Goal: Information Seeking & Learning: Check status

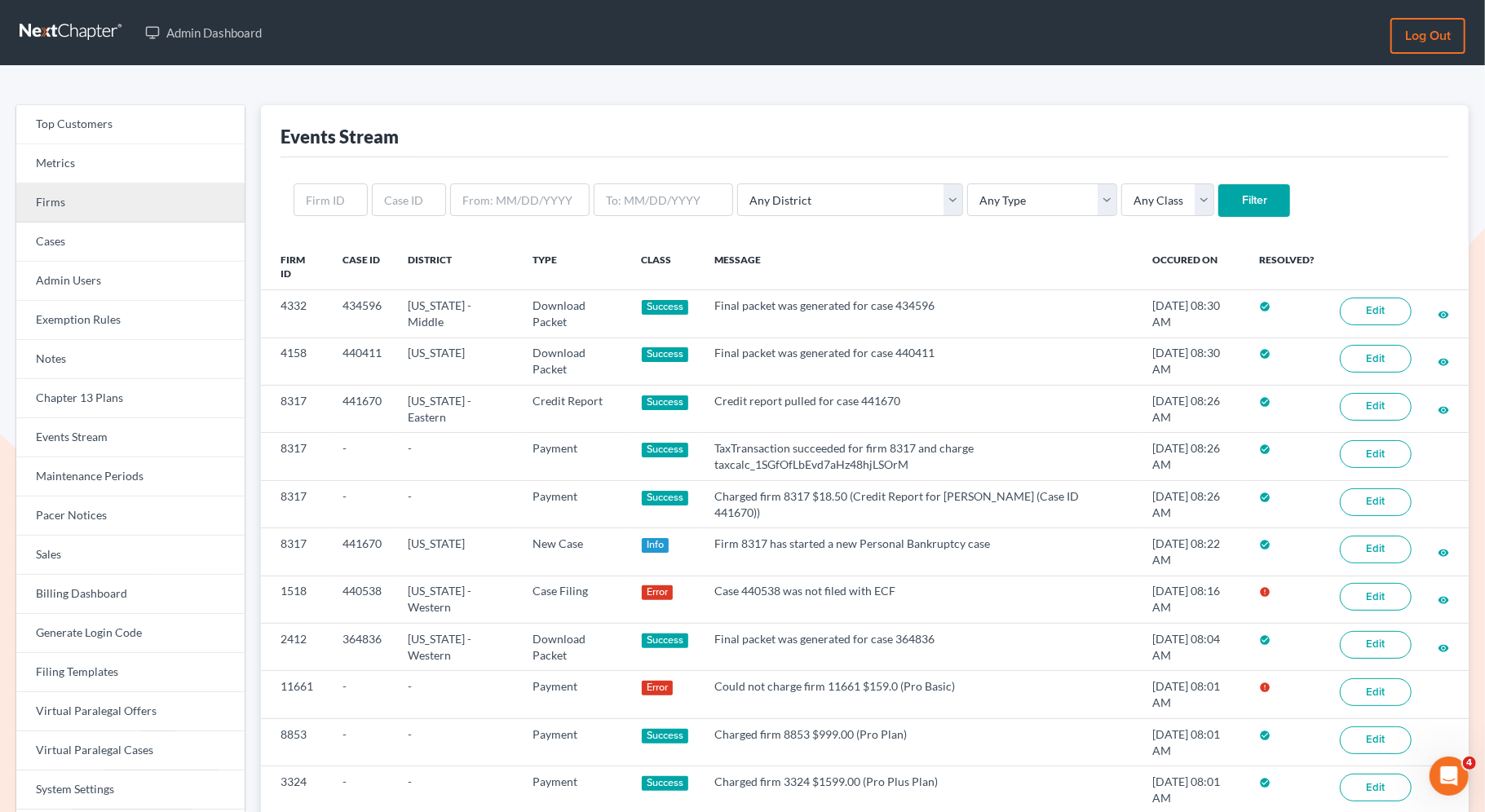
click at [130, 208] on link "Firms" at bounding box center [130, 202] width 228 height 39
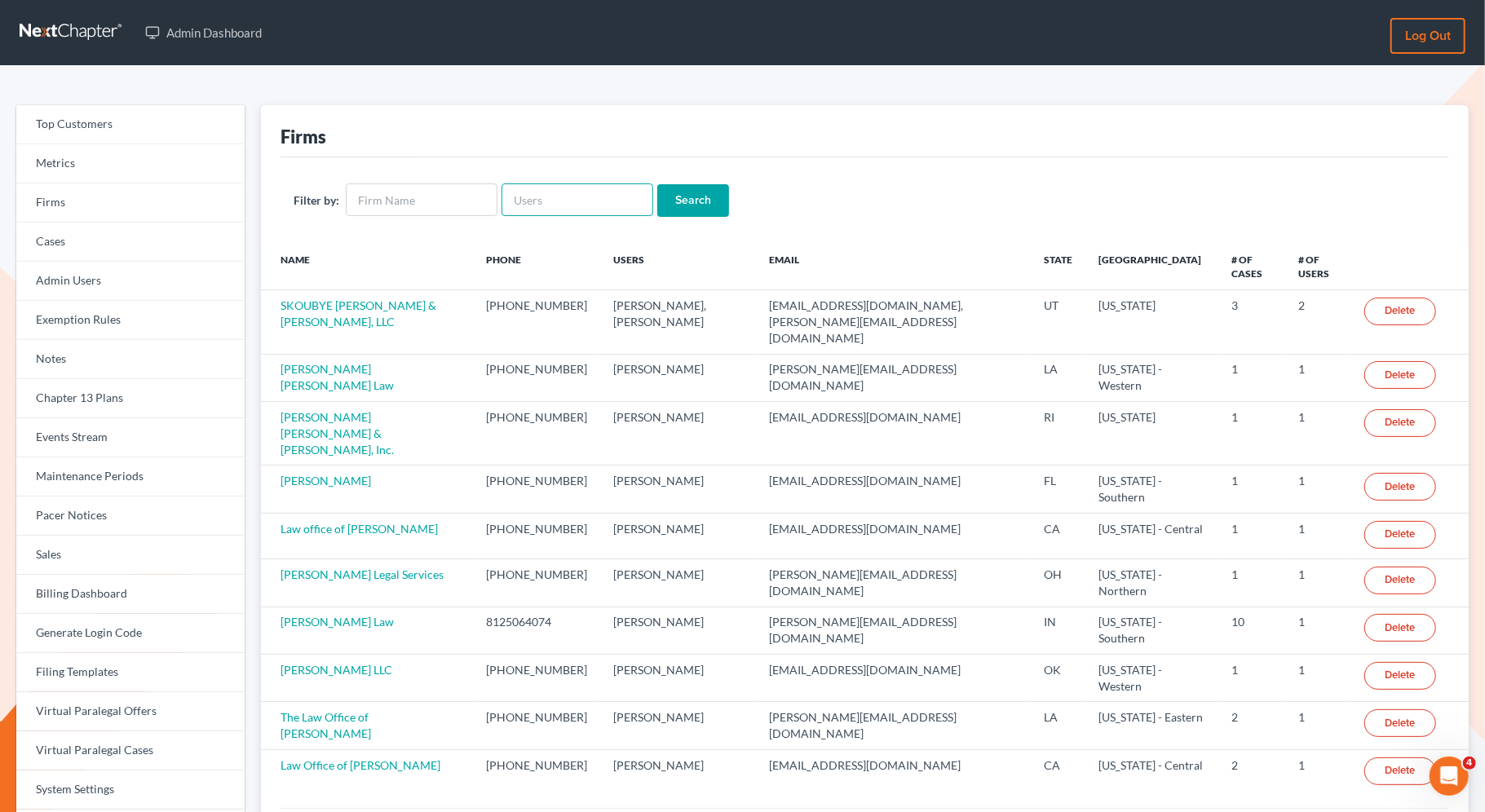
click at [546, 215] on input "text" at bounding box center [577, 200] width 152 height 33
paste input "[EMAIL_ADDRESS][DOMAIN_NAME]"
type input "zarina@zhernandezlaw.com"
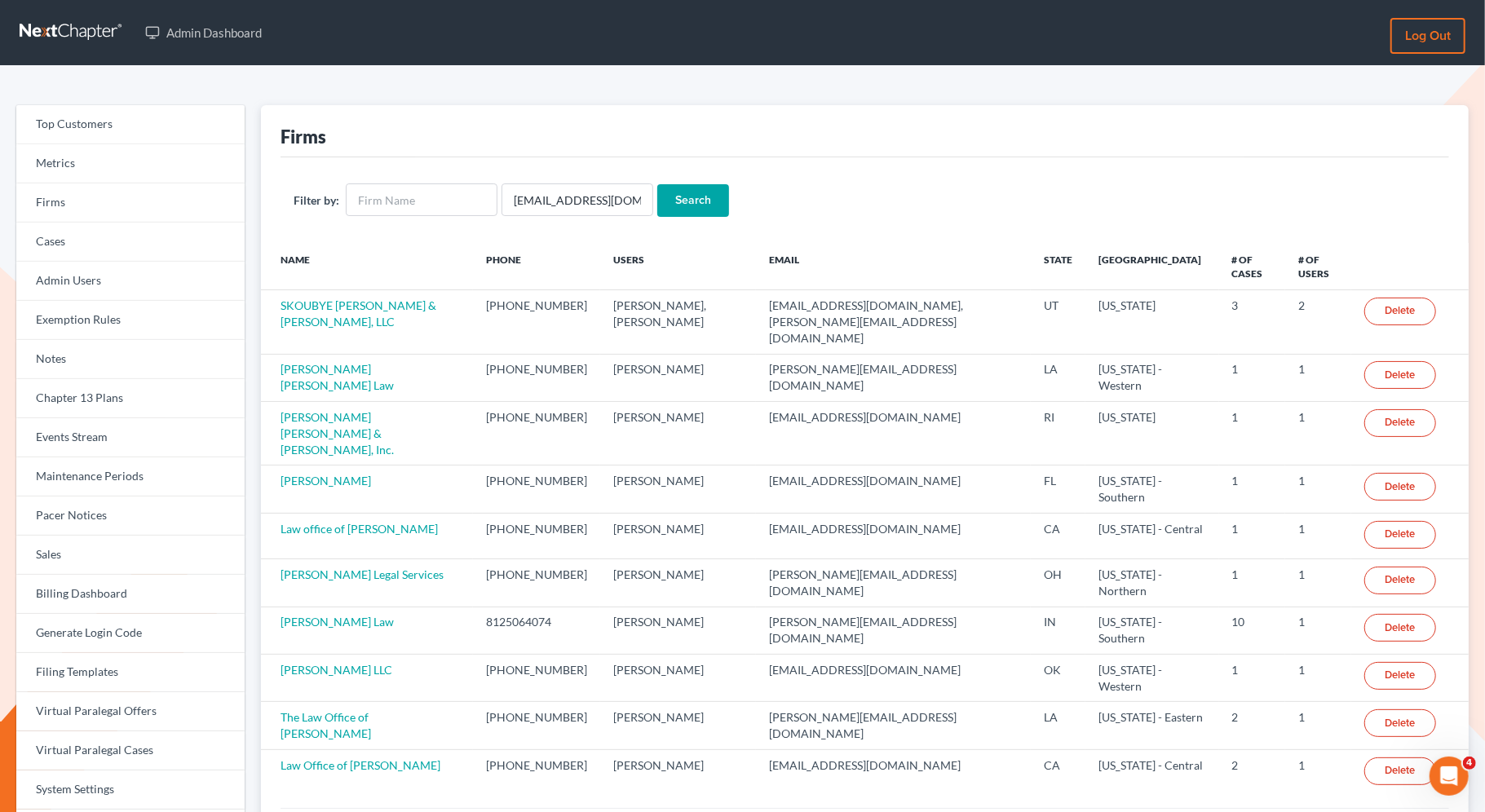
click at [695, 192] on input "Search" at bounding box center [693, 201] width 72 height 33
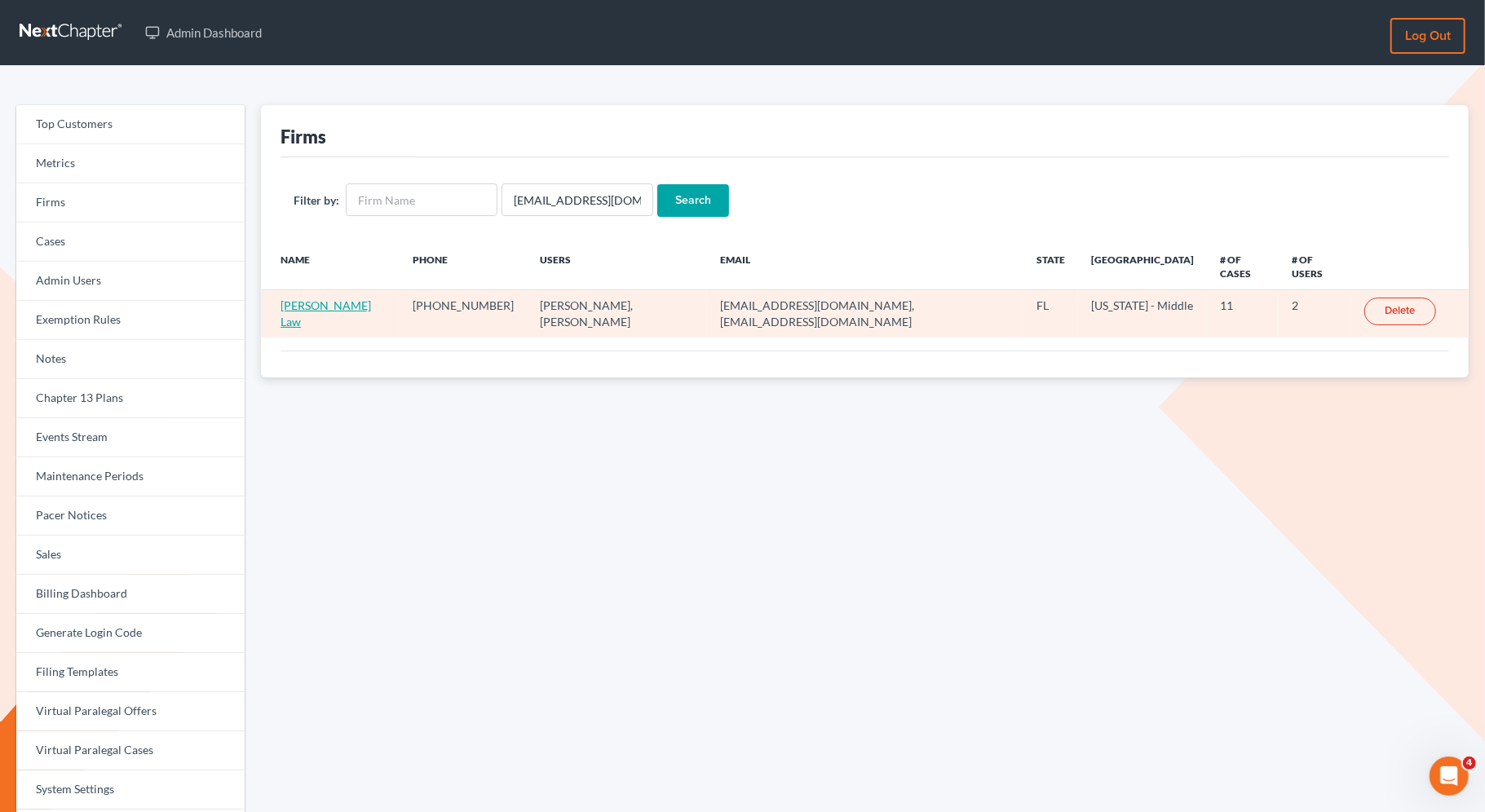
click at [305, 299] on link "[PERSON_NAME] Law" at bounding box center [326, 314] width 90 height 30
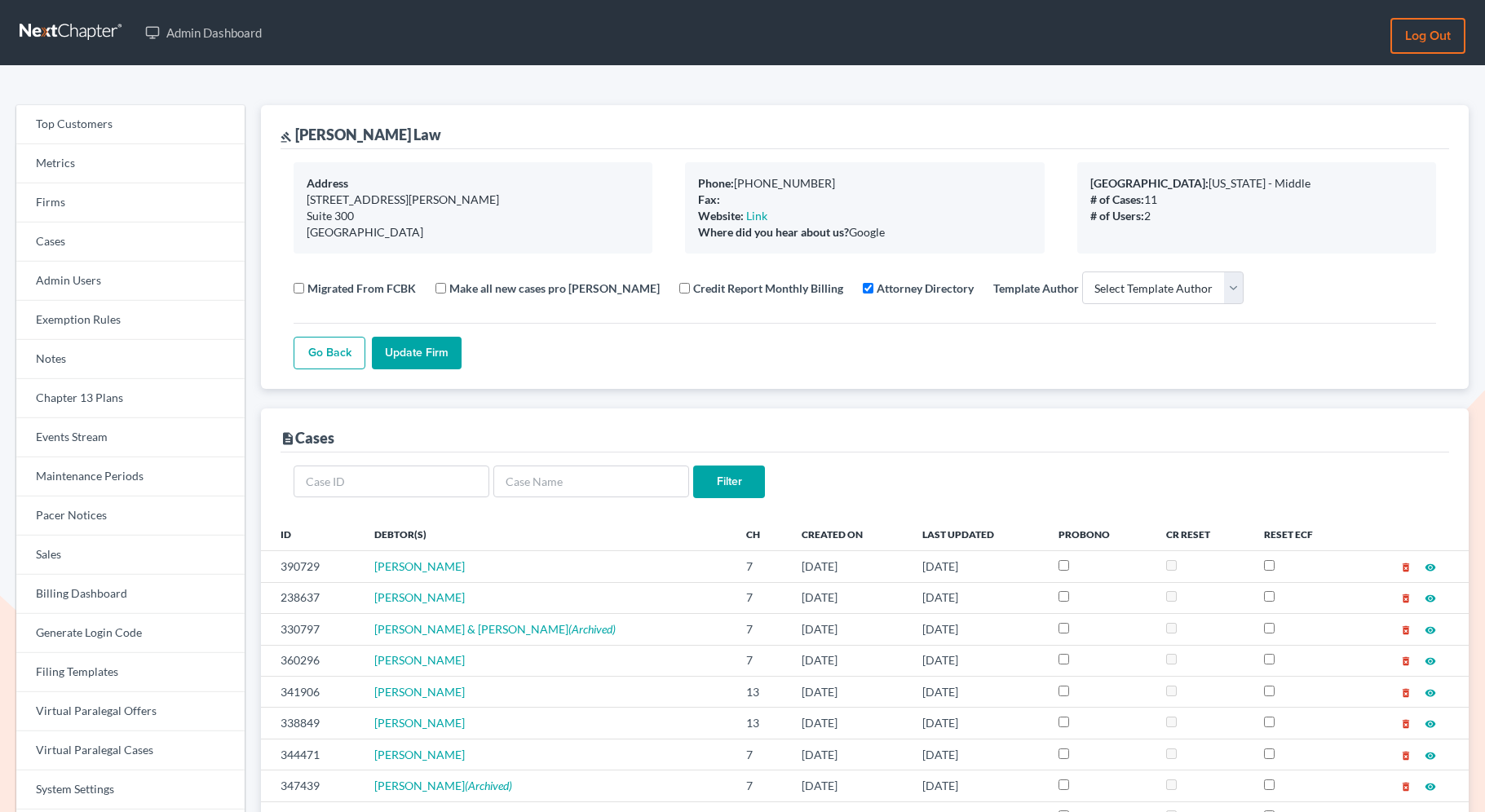
select select
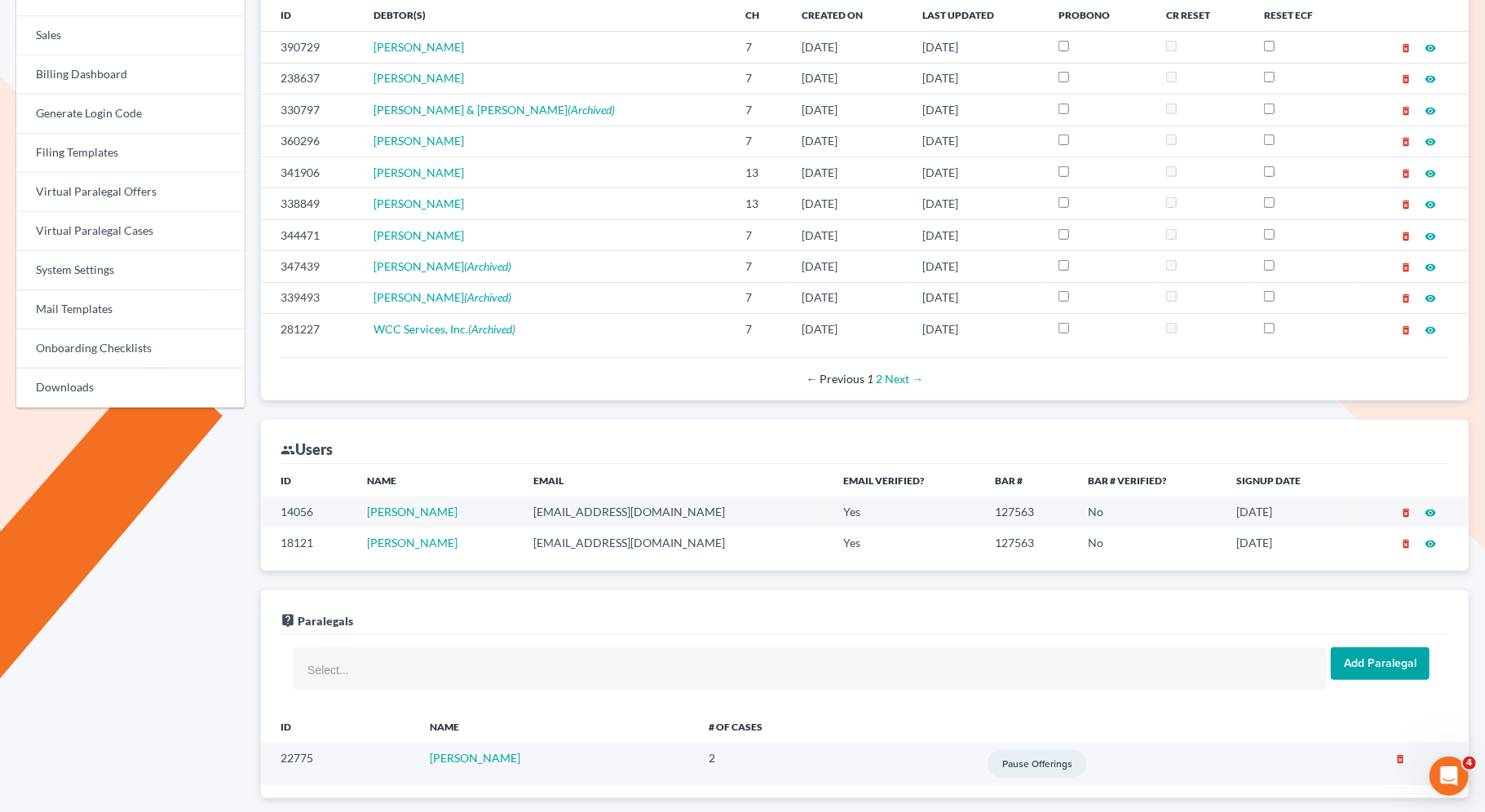
scroll to position [781, 0]
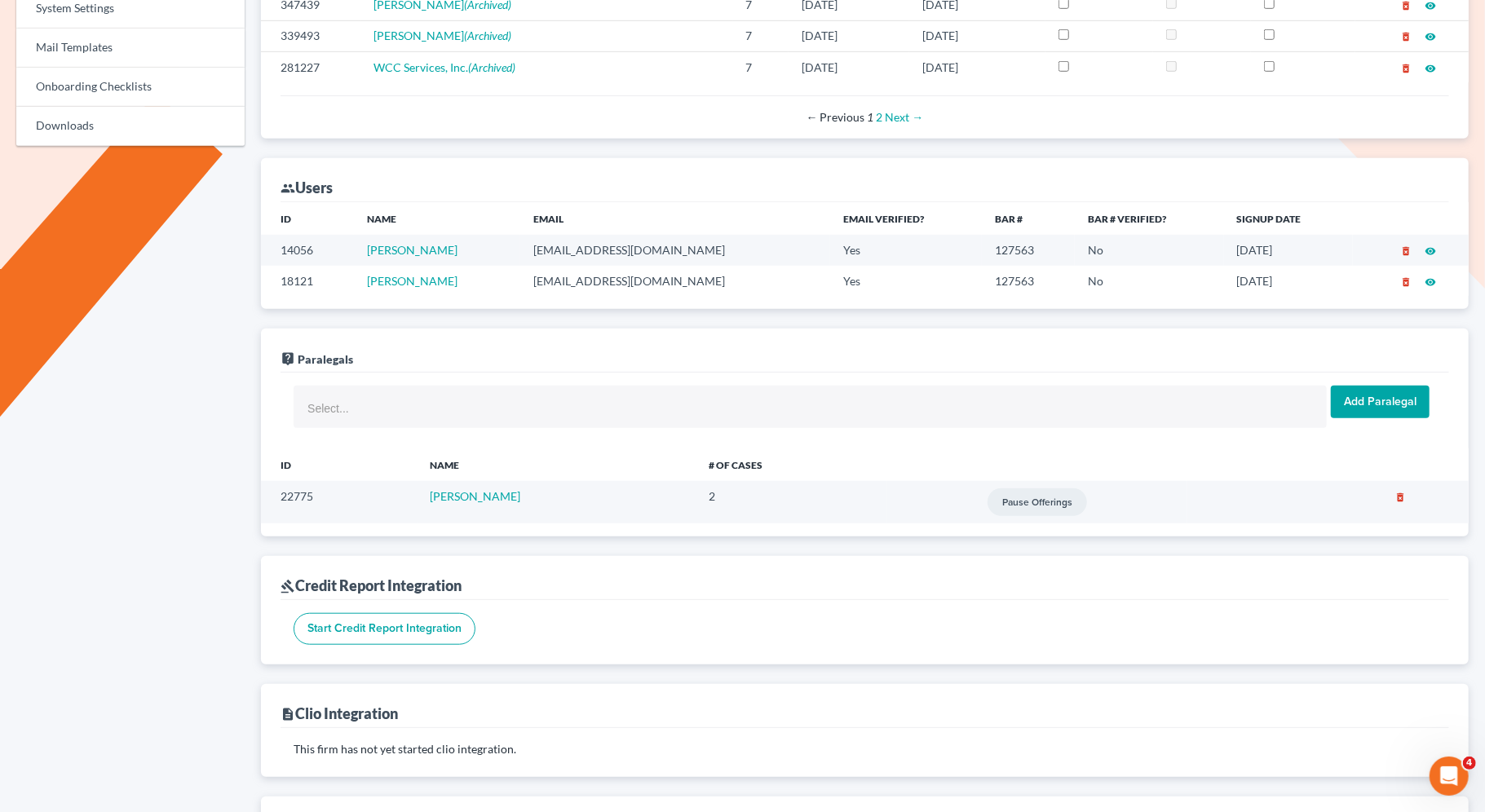
drag, startPoint x: 482, startPoint y: 240, endPoint x: 358, endPoint y: 234, distance: 124.1
click at [358, 234] on tr "14056 Zarina Hernandez zarina@zhernandezlaw.com Yes 127563 No 11/04/2021 delete…" at bounding box center [864, 249] width 1207 height 30
click at [353, 234] on td "14056" at bounding box center [307, 249] width 93 height 30
drag, startPoint x: 475, startPoint y: 236, endPoint x: 374, endPoint y: 234, distance: 101.0
click at [374, 234] on td "Zarina Hernandez" at bounding box center [437, 249] width 167 height 30
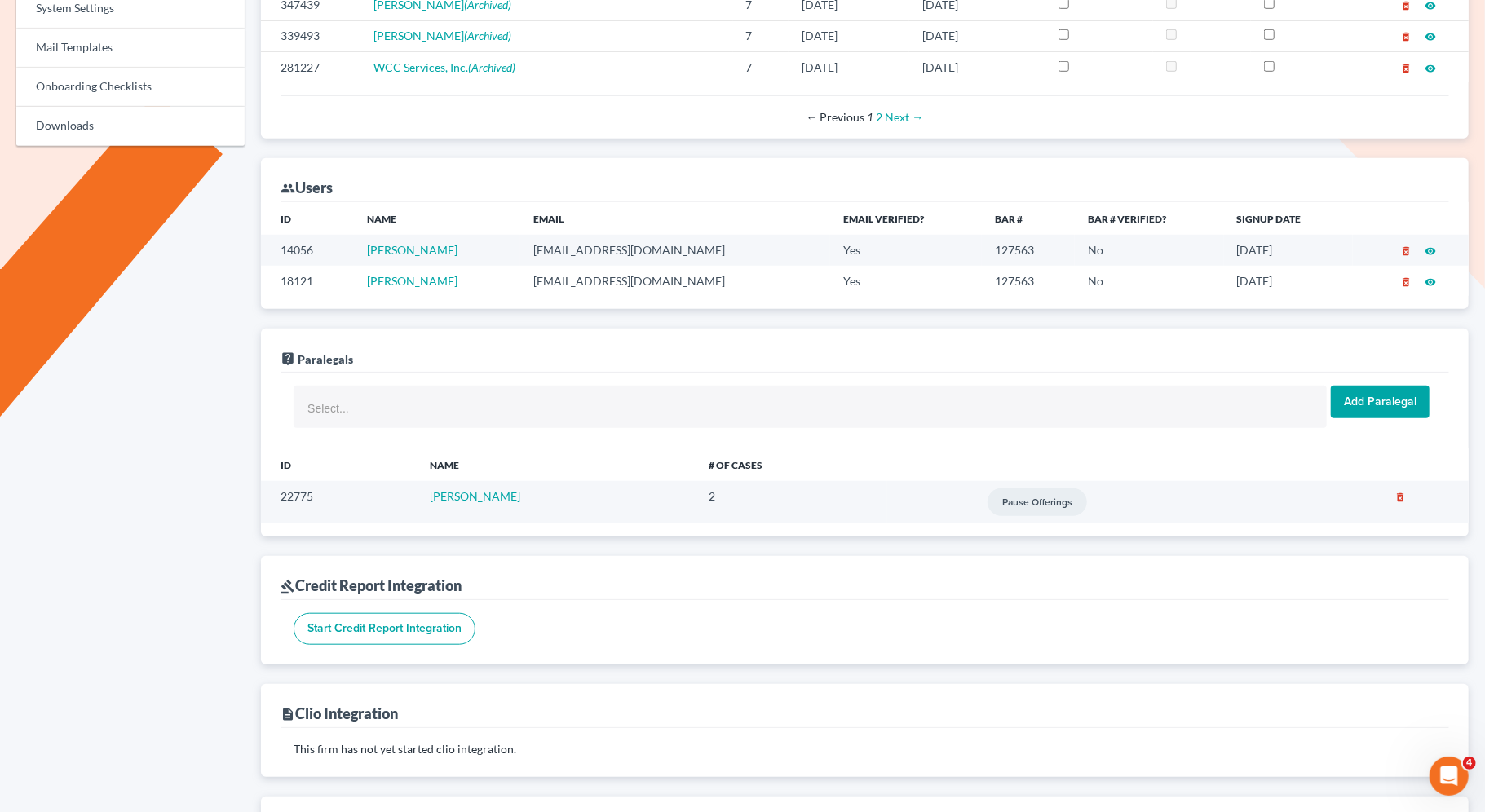
drag, startPoint x: 478, startPoint y: 234, endPoint x: 366, endPoint y: 234, distance: 112.0
click at [366, 234] on td "Zarina Hernandez" at bounding box center [437, 249] width 167 height 30
drag, startPoint x: 492, startPoint y: 253, endPoint x: 367, endPoint y: 248, distance: 125.1
click at [367, 248] on td "Zarina Hernandez" at bounding box center [437, 249] width 167 height 30
copy link "Zarina Hernandez"
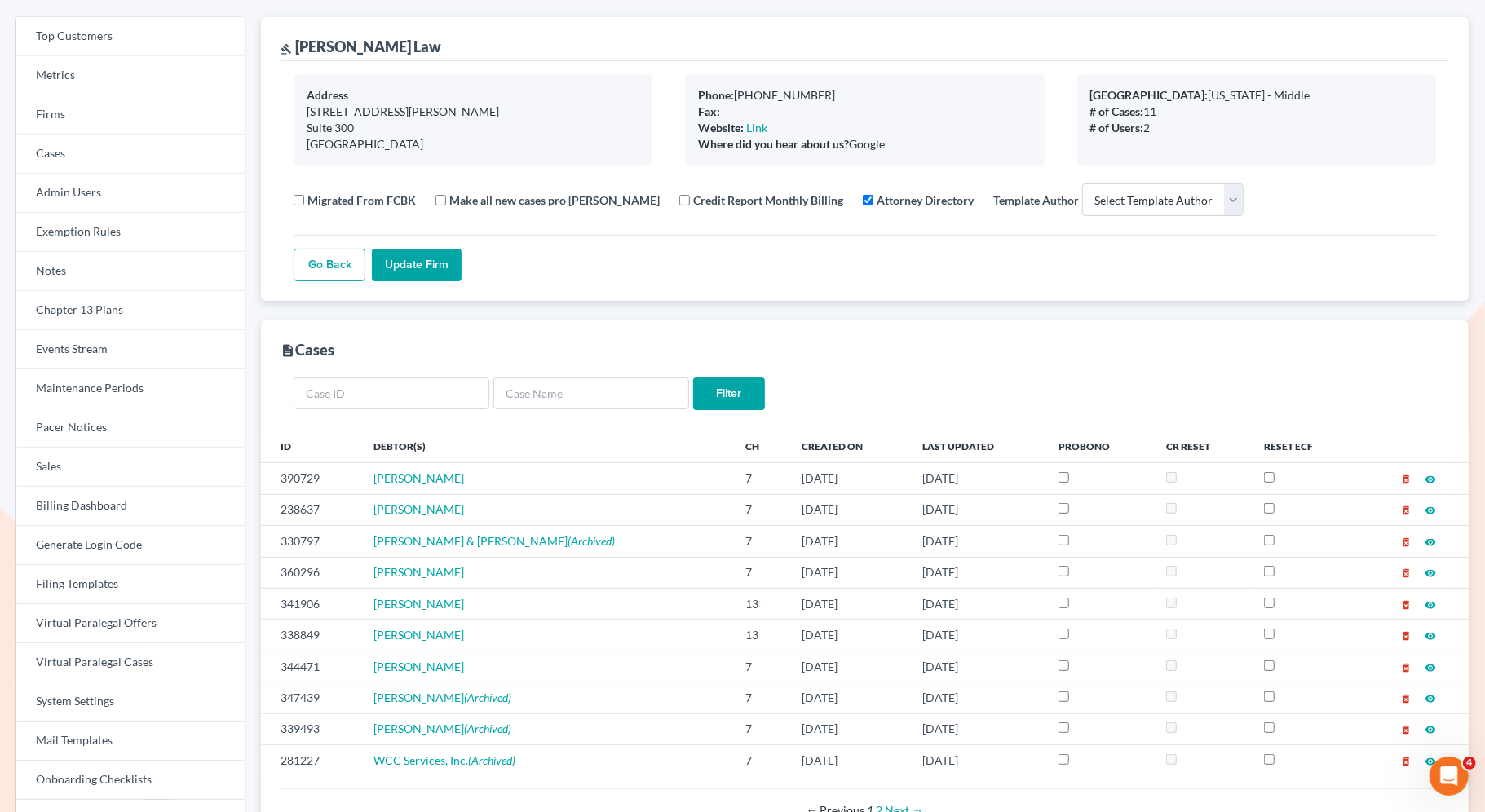
scroll to position [0, 0]
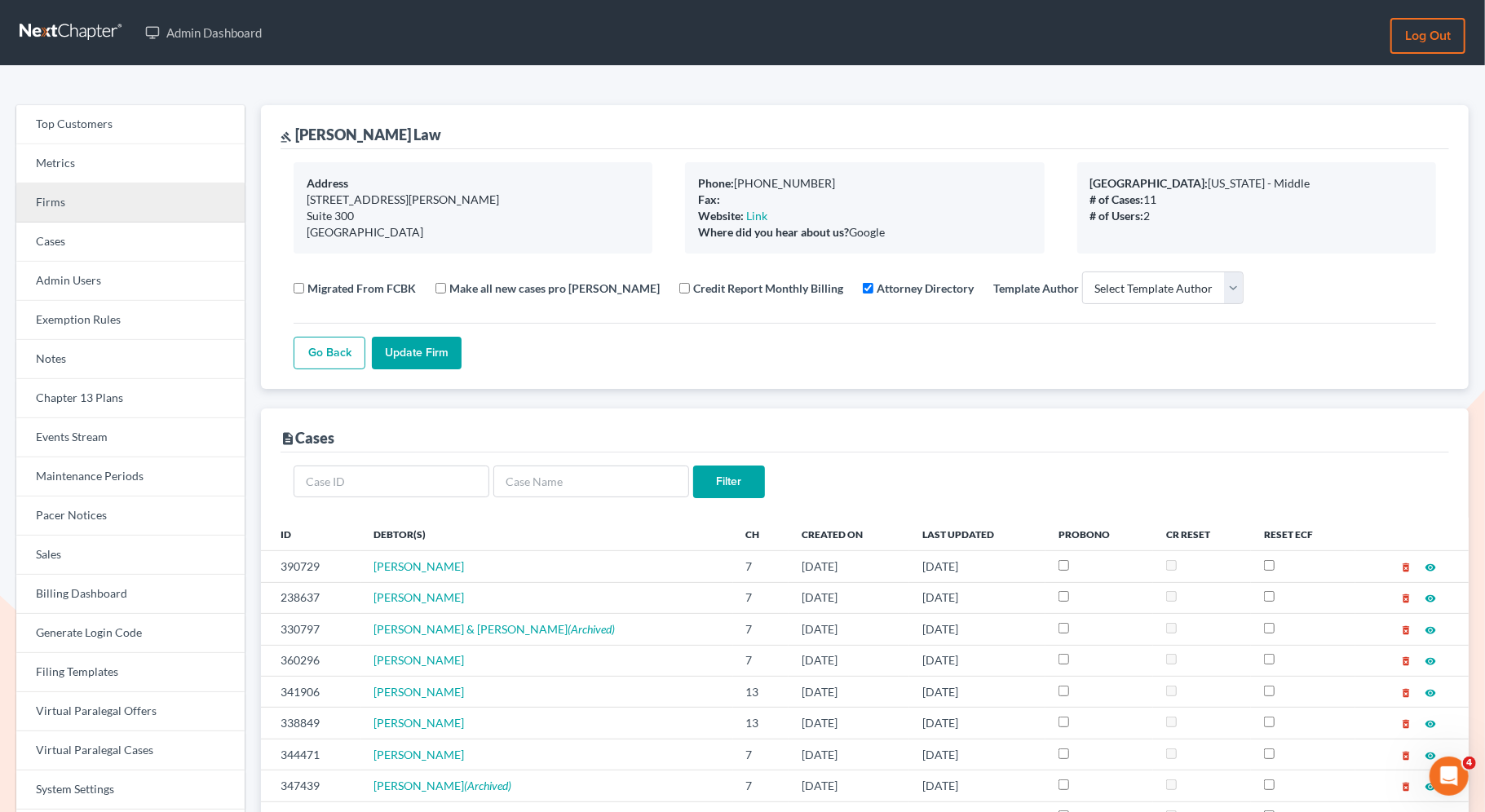
click at [147, 202] on link "Firms" at bounding box center [130, 202] width 228 height 39
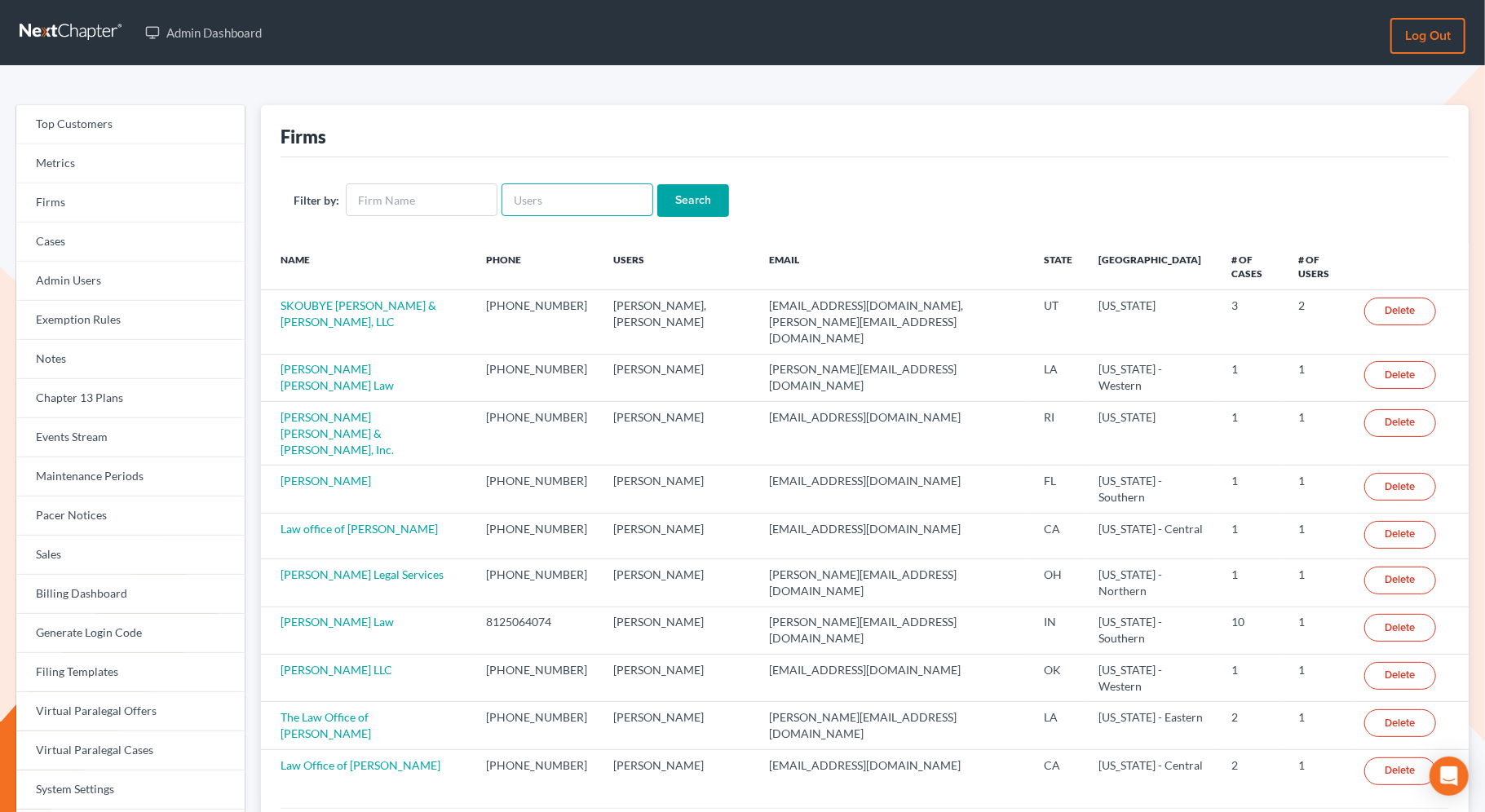
click at [546, 215] on input "text" at bounding box center [577, 200] width 152 height 33
paste input "[PERSON_NAME][EMAIL_ADDRESS][DOMAIN_NAME]"
type input "[PERSON_NAME][EMAIL_ADDRESS][DOMAIN_NAME]"
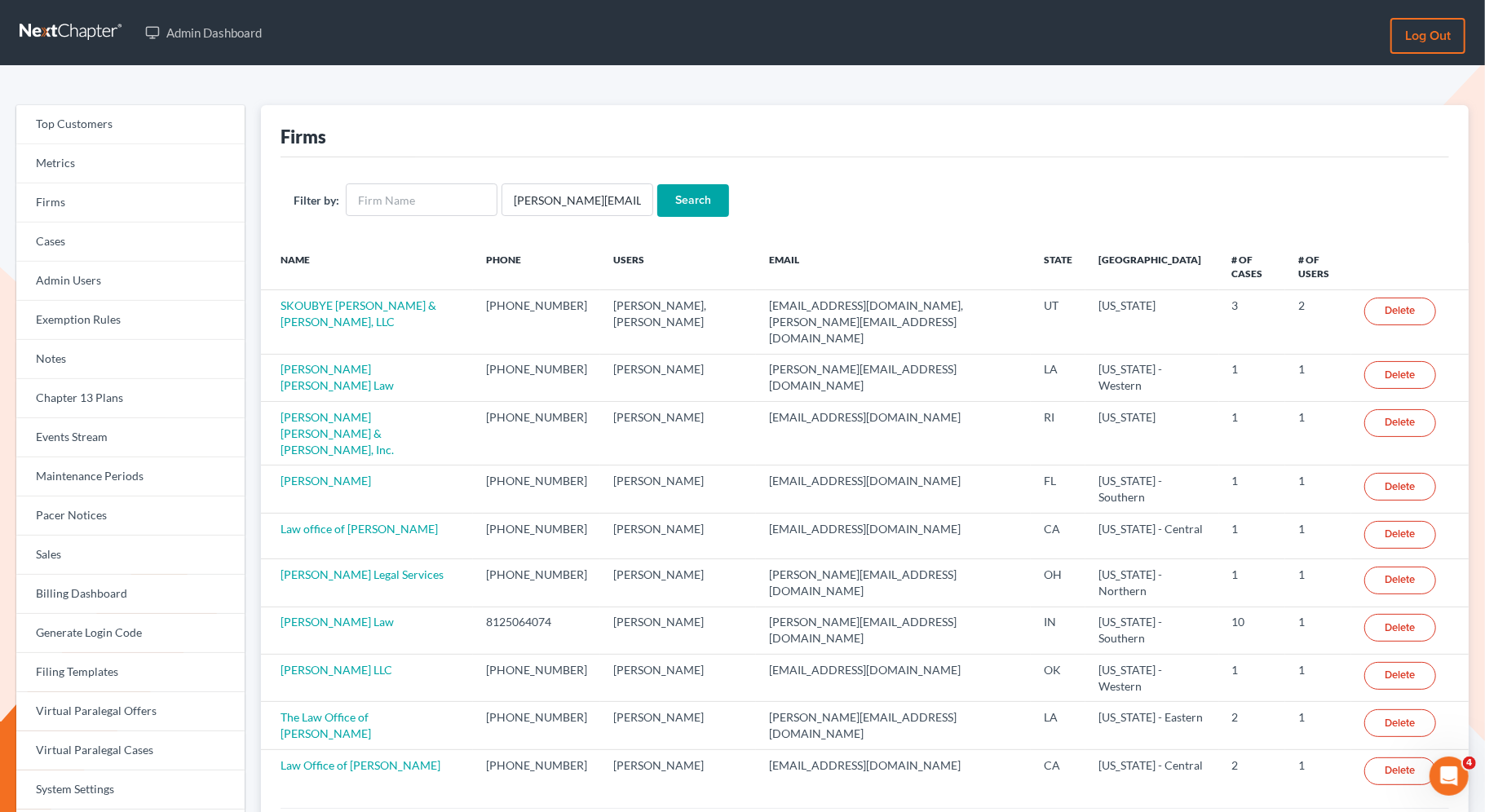
click at [697, 200] on input "Search" at bounding box center [693, 201] width 72 height 33
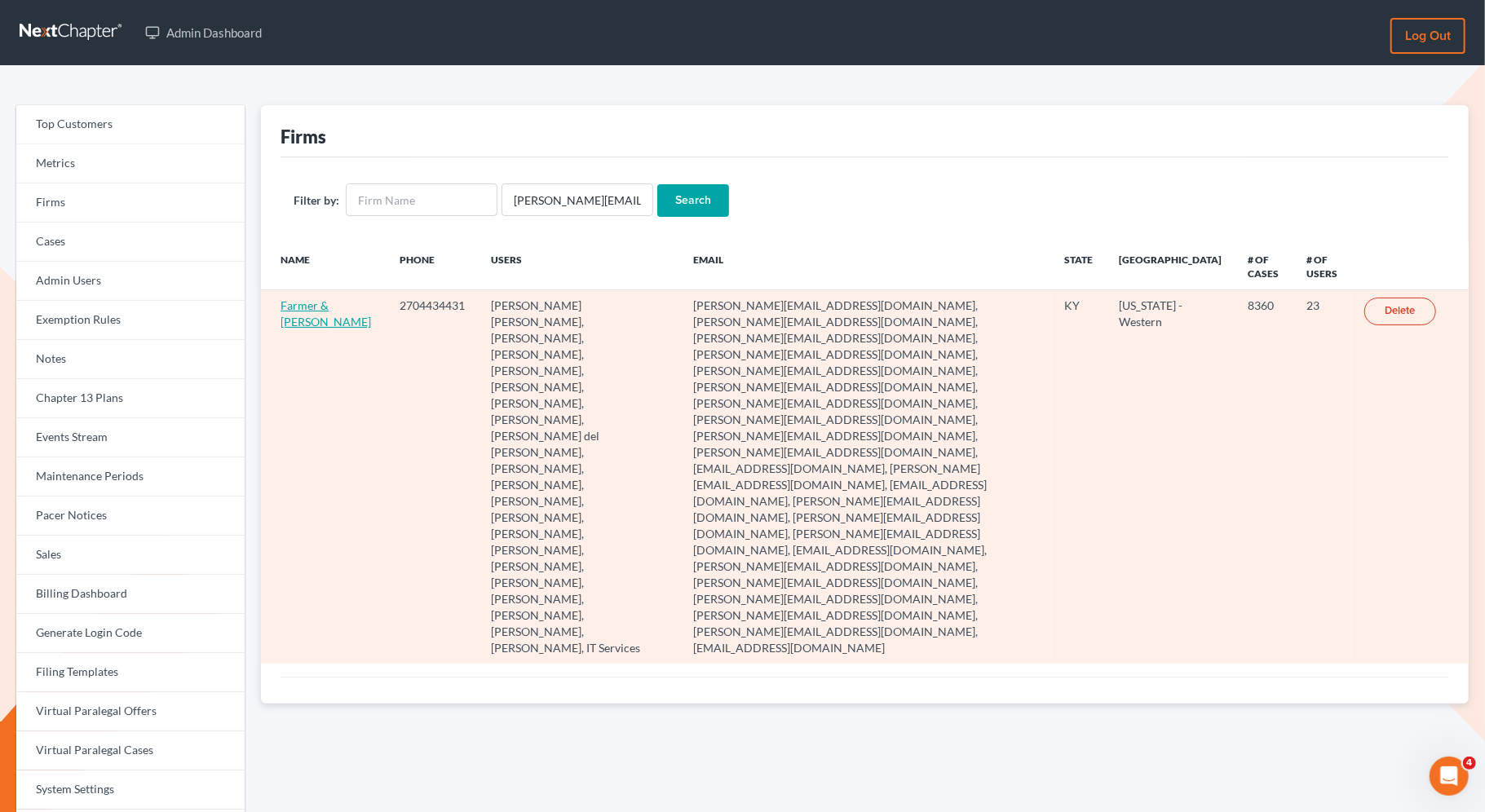
click at [294, 300] on link "Farmer & [PERSON_NAME]" at bounding box center [326, 314] width 90 height 30
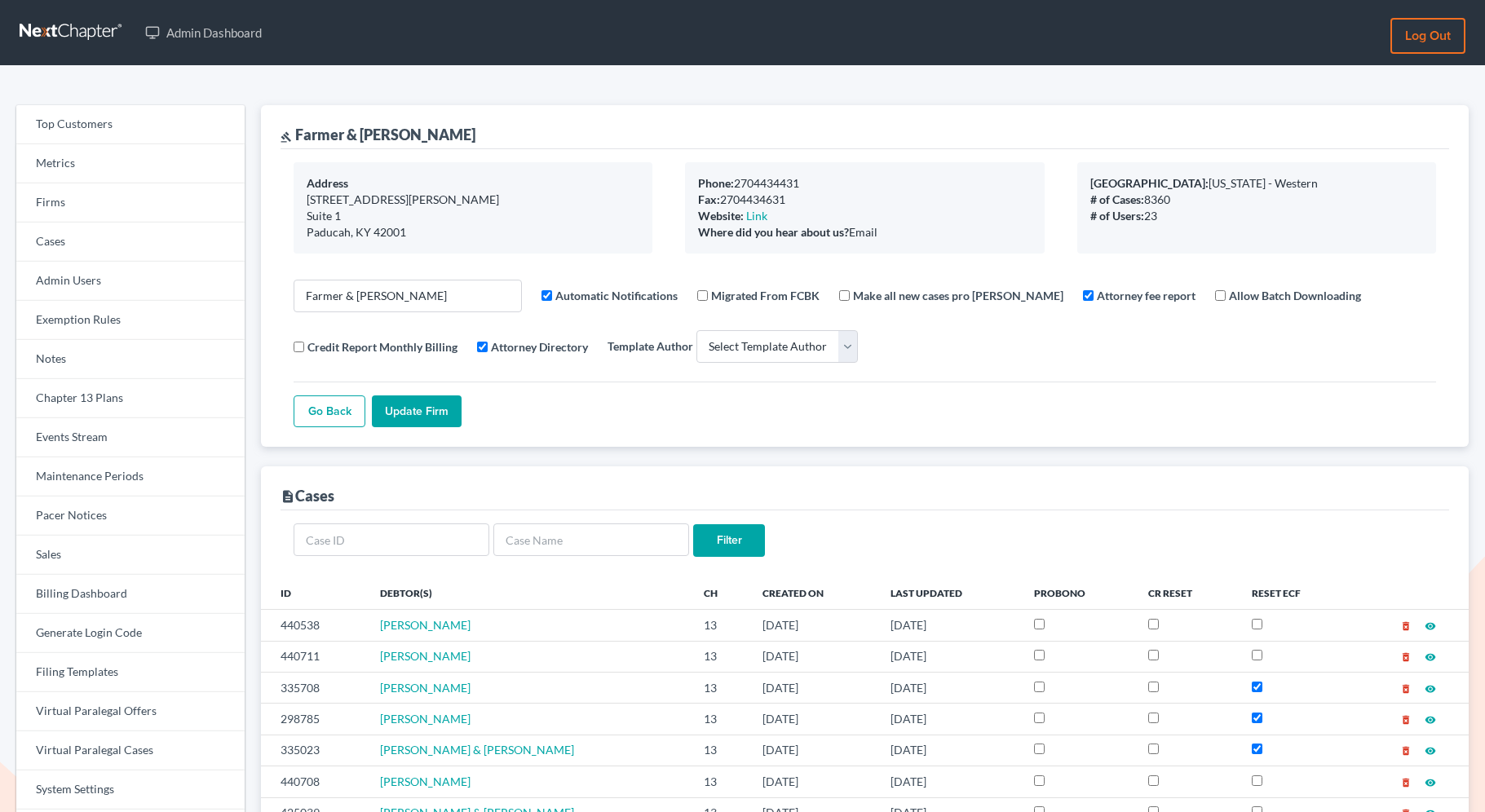
select select
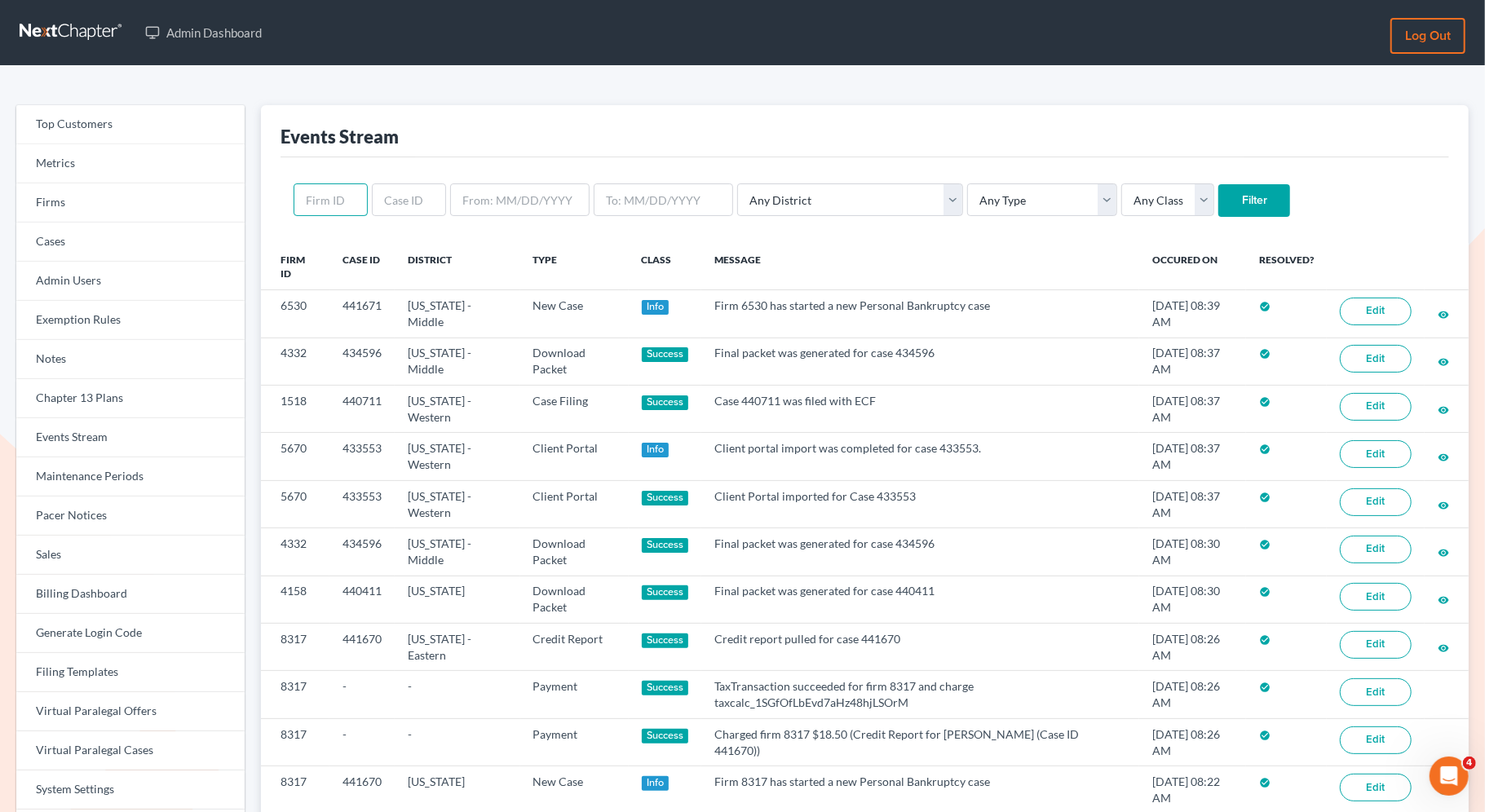
click at [314, 207] on input "text" at bounding box center [330, 200] width 74 height 33
paste input "1518"
type input "1518"
click at [1218, 200] on input "Filter" at bounding box center [1254, 201] width 72 height 33
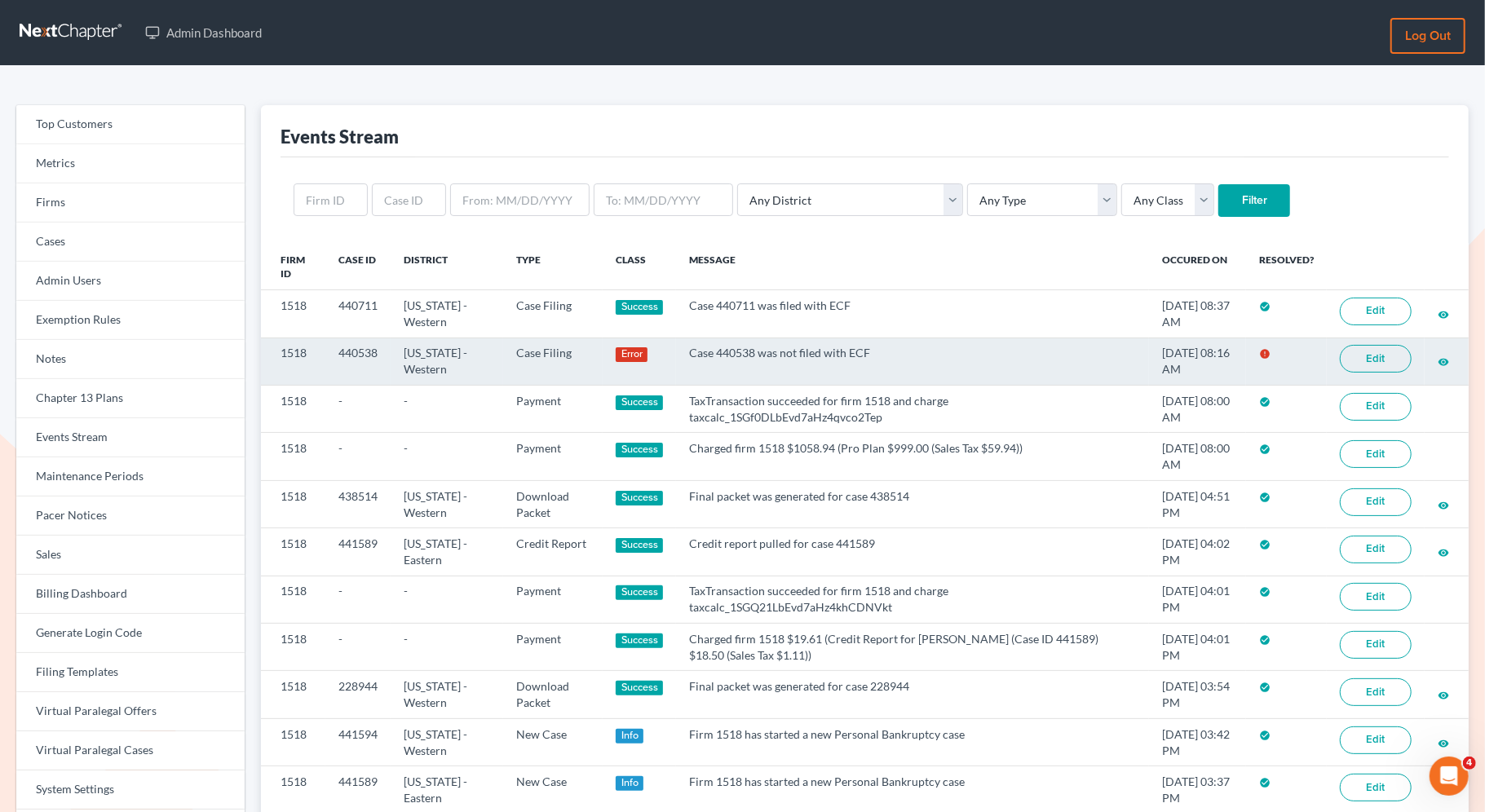
click at [1378, 364] on link "Edit" at bounding box center [1376, 359] width 72 height 28
drag, startPoint x: 385, startPoint y: 353, endPoint x: 331, endPoint y: 353, distance: 54.0
click at [331, 353] on td "440538" at bounding box center [358, 361] width 65 height 47
copy td "440538"
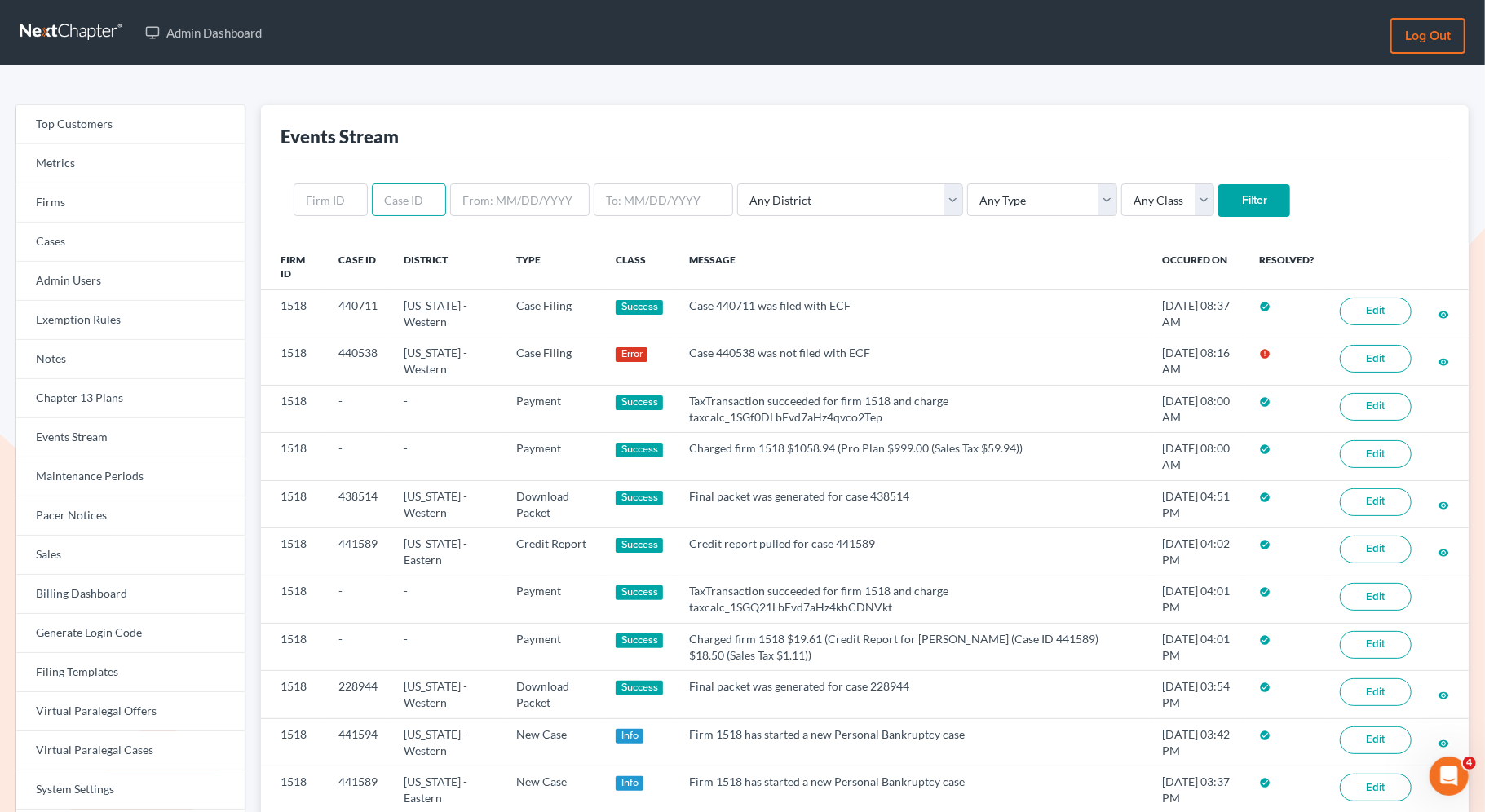
click at [399, 197] on input "text" at bounding box center [408, 200] width 74 height 33
paste input "440538"
type input "440538"
click at [1218, 207] on input "Filter" at bounding box center [1254, 201] width 72 height 33
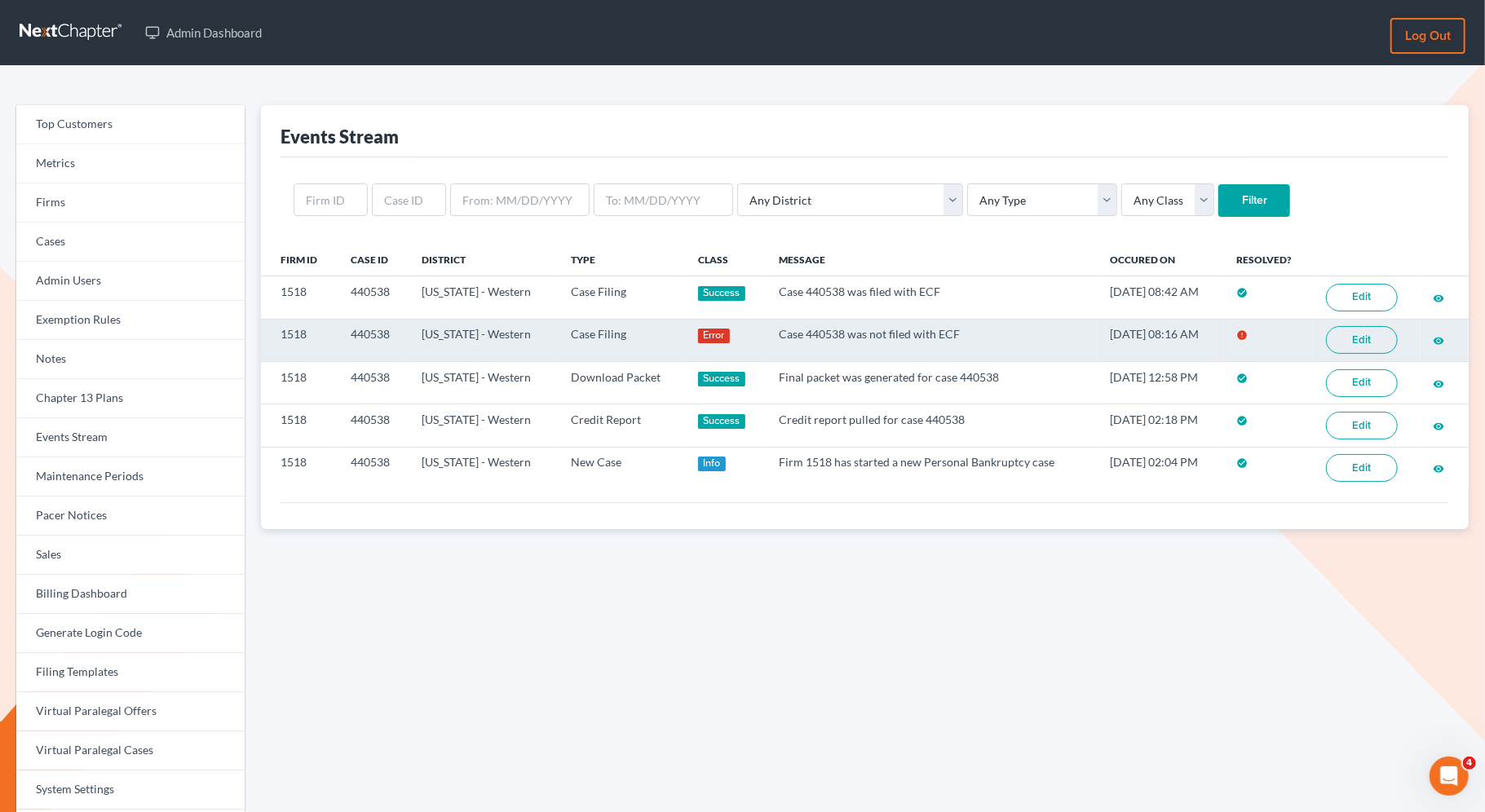
click at [1359, 341] on link "Edit" at bounding box center [1362, 340] width 72 height 28
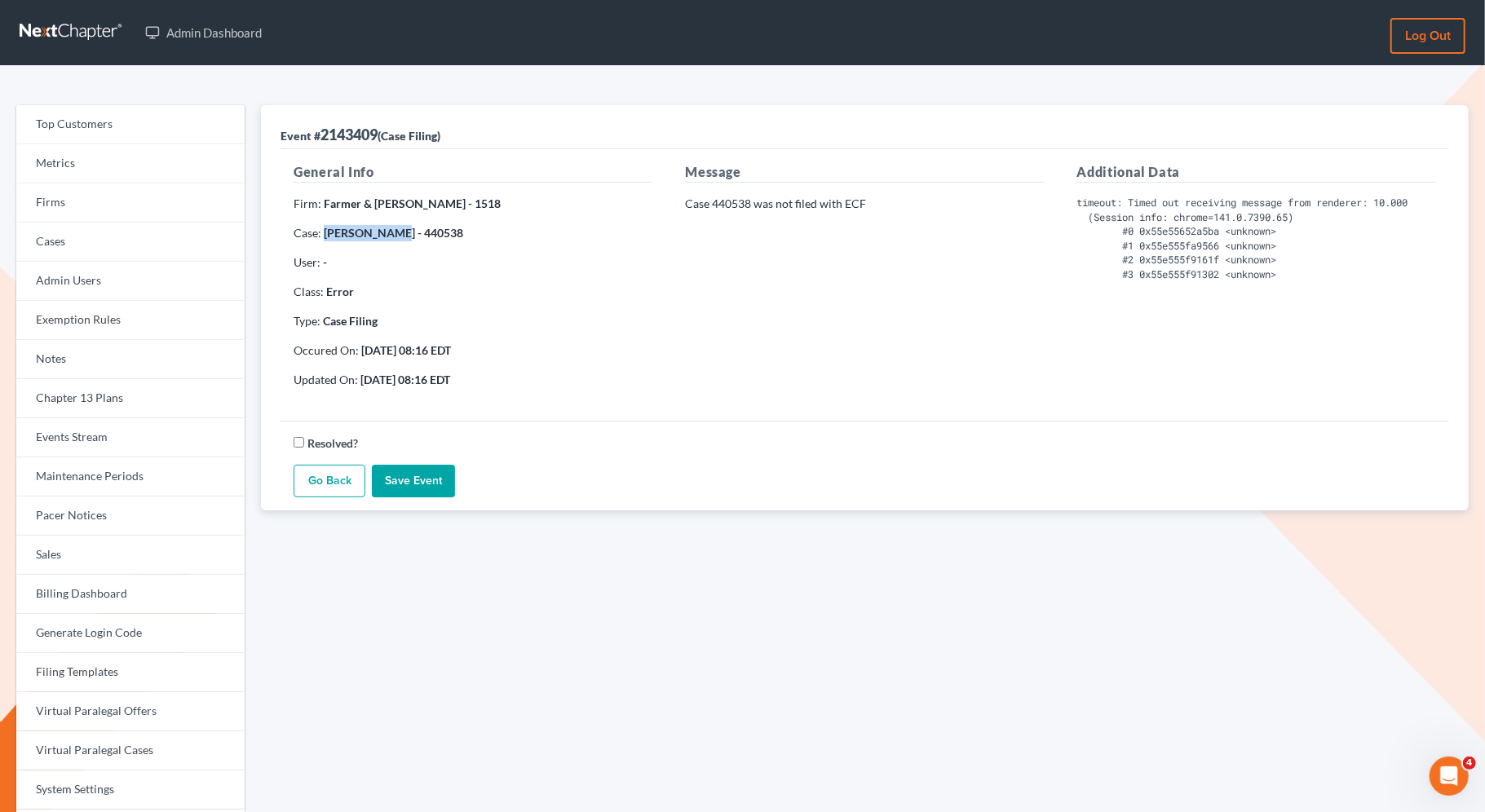
drag, startPoint x: 393, startPoint y: 236, endPoint x: 325, endPoint y: 236, distance: 68.0
click at [325, 236] on strong "[PERSON_NAME] - 440538" at bounding box center [393, 233] width 140 height 14
copy strong "[PERSON_NAME]"
drag, startPoint x: 440, startPoint y: 233, endPoint x: 400, endPoint y: 234, distance: 40.0
click at [400, 234] on p "Case: [PERSON_NAME] - 440538" at bounding box center [472, 233] width 359 height 17
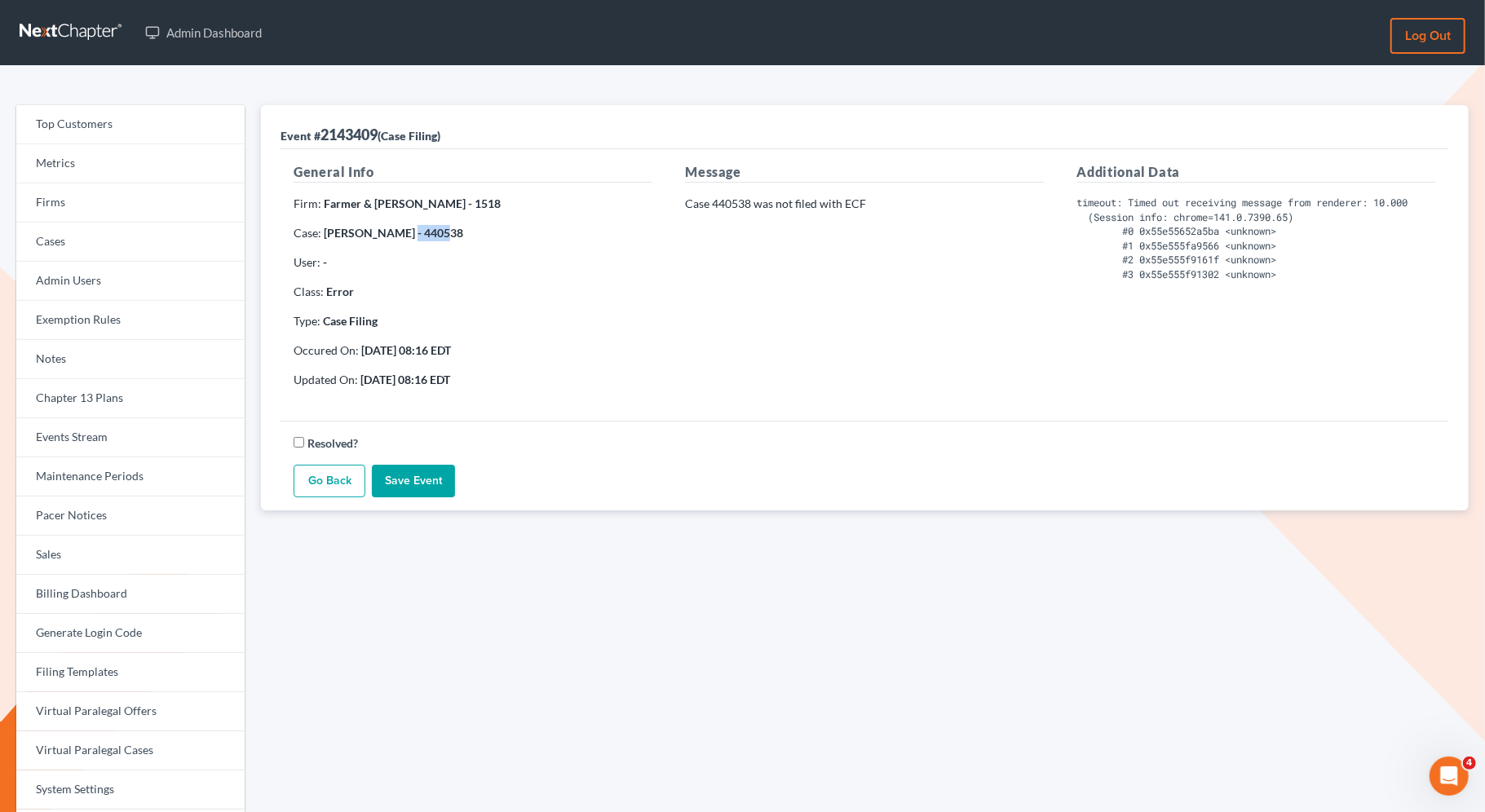
copy strong "440538"
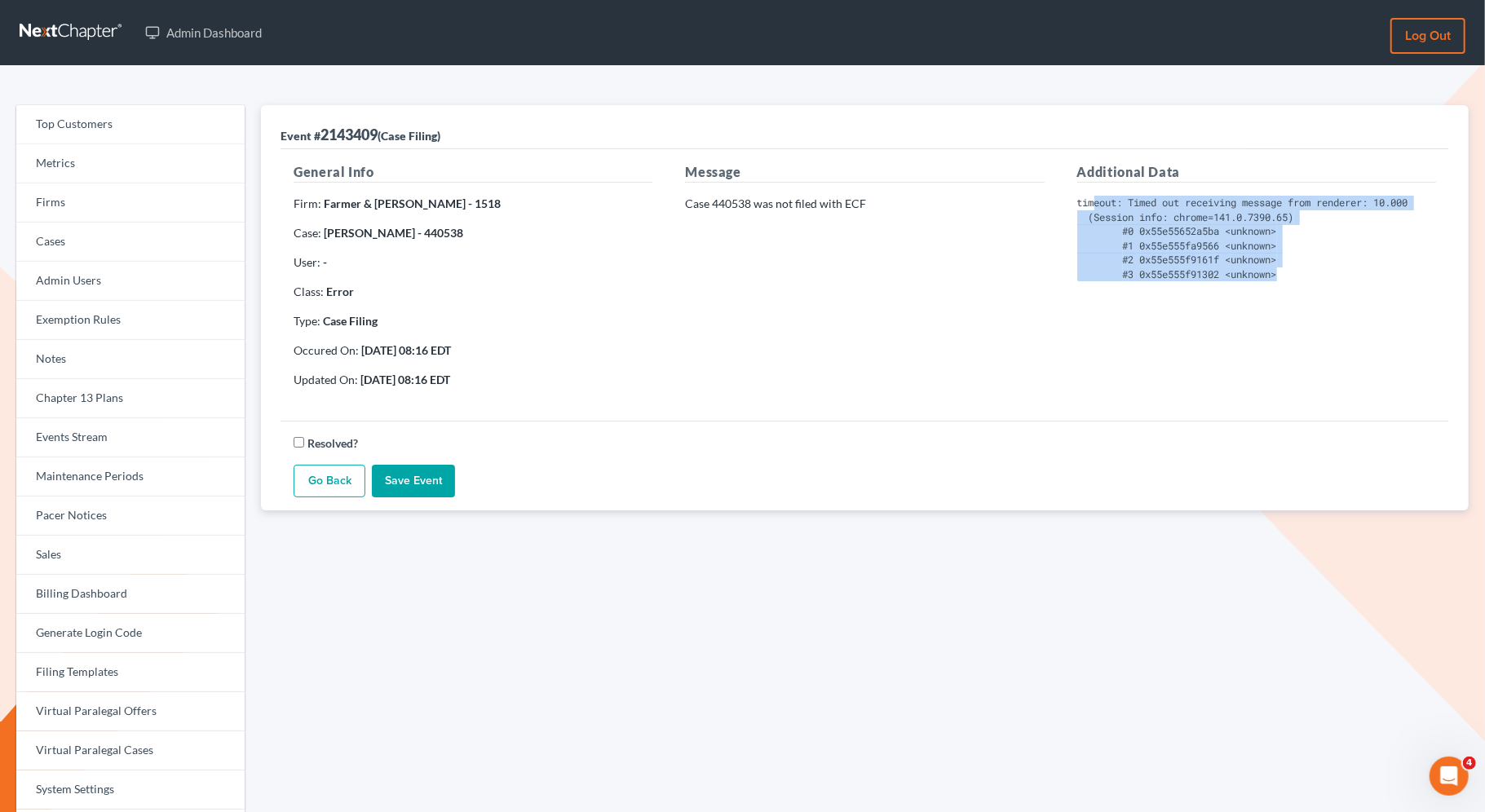
drag, startPoint x: 1293, startPoint y: 273, endPoint x: 1093, endPoint y: 195, distance: 214.7
click at [1093, 195] on pre "timeout: Timed out receiving message from renderer: 10.000 (Session info: chrom…" at bounding box center [1256, 238] width 359 height 86
copy pre "eout: Timed out receiving message from renderer: 10.000 (Session info: chrome=1…"
